Goal: Task Accomplishment & Management: Use online tool/utility

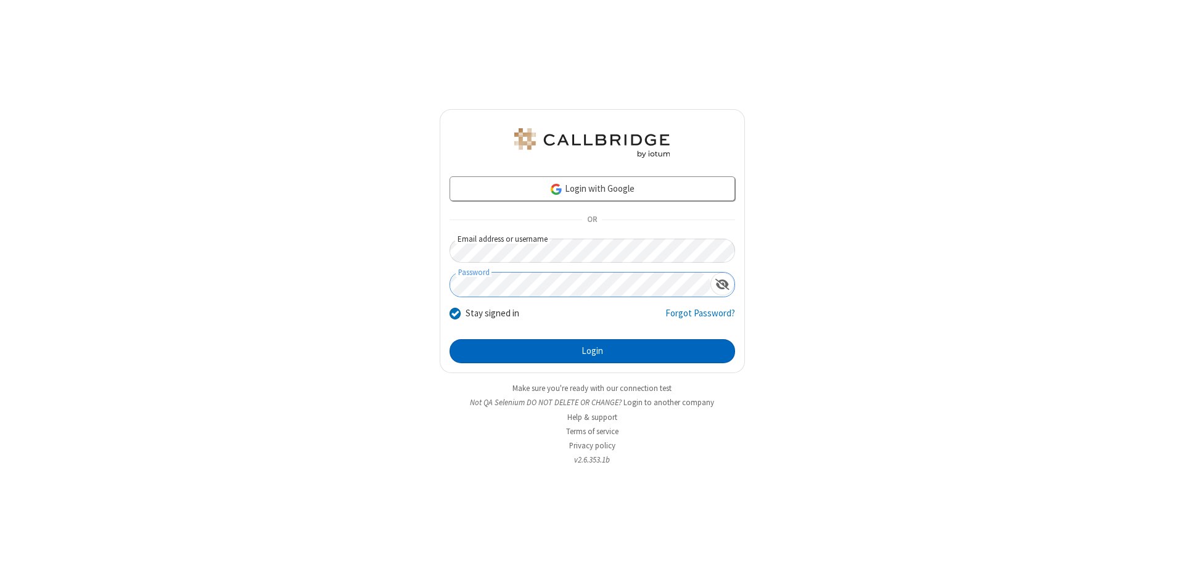
click at [592, 351] on button "Login" at bounding box center [591, 351] width 285 height 25
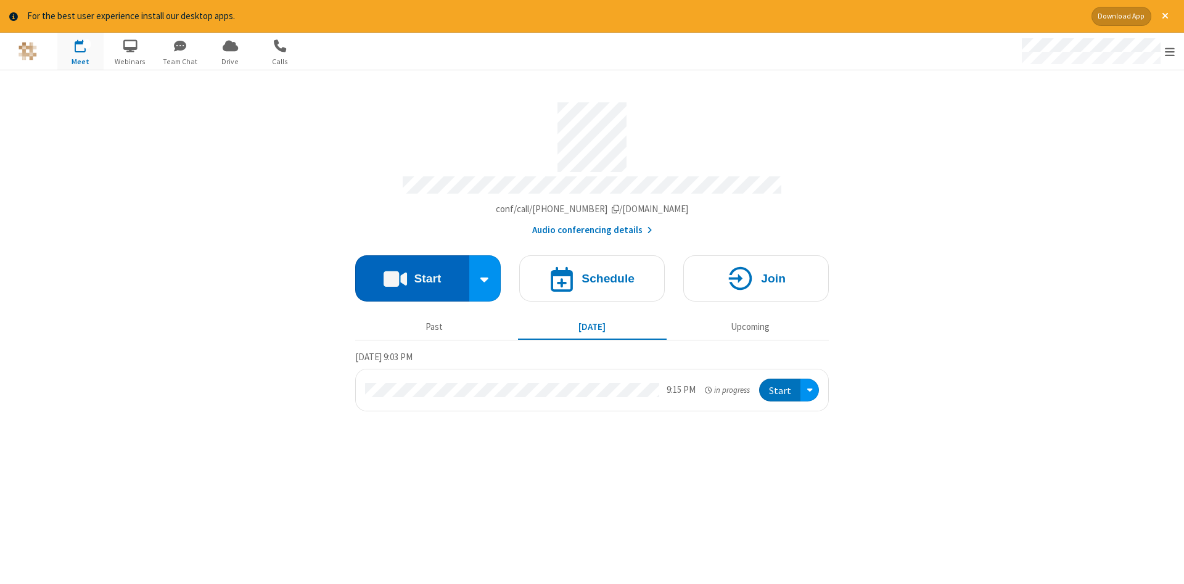
click at [412, 274] on button "Start" at bounding box center [412, 278] width 114 height 46
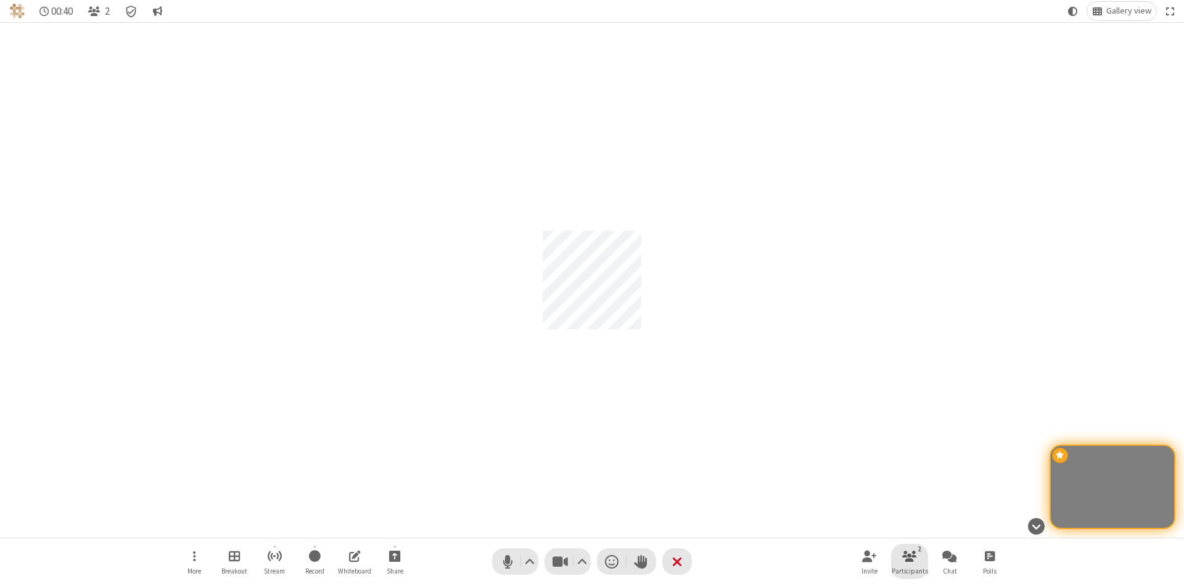
click at [909, 570] on span "Participants" at bounding box center [909, 570] width 36 height 7
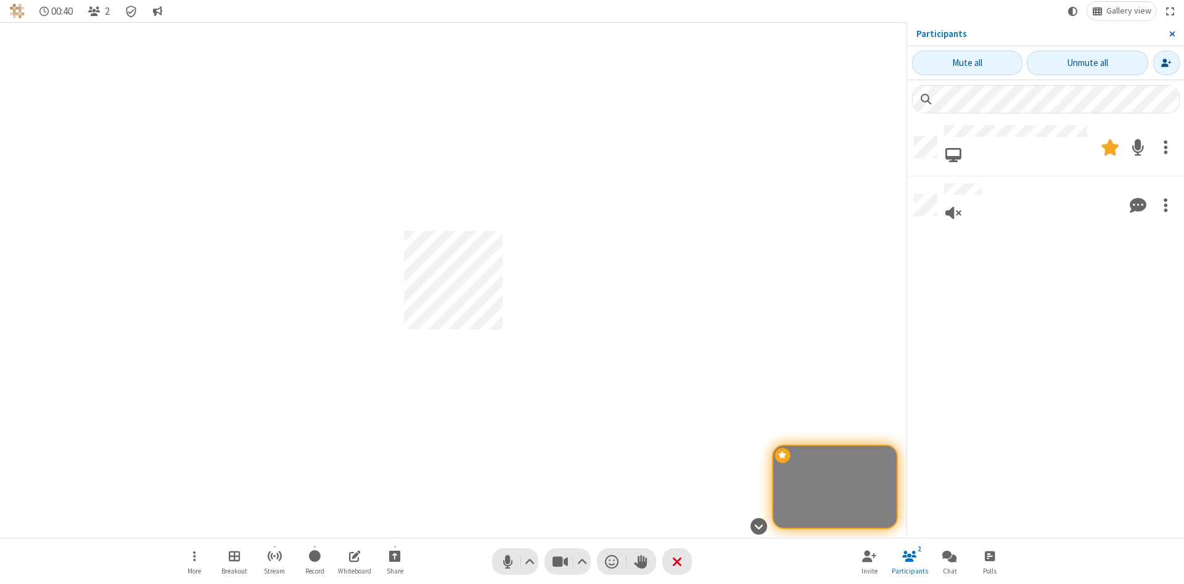
click at [1171, 34] on span "Close sidebar" at bounding box center [1172, 34] width 6 height 10
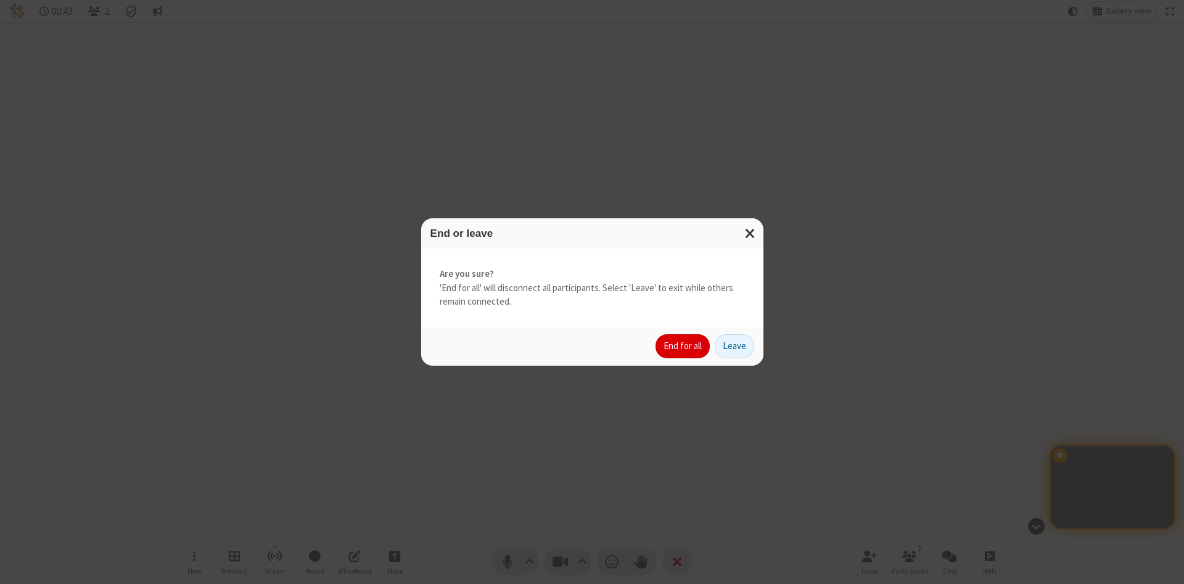
click at [683, 346] on button "End for all" at bounding box center [682, 346] width 54 height 25
